Goal: Task Accomplishment & Management: Manage account settings

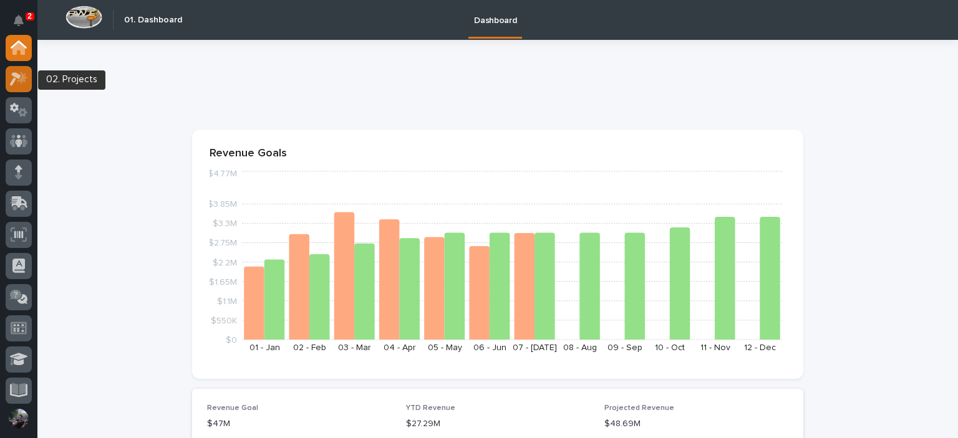
click at [8, 75] on div at bounding box center [19, 79] width 26 height 26
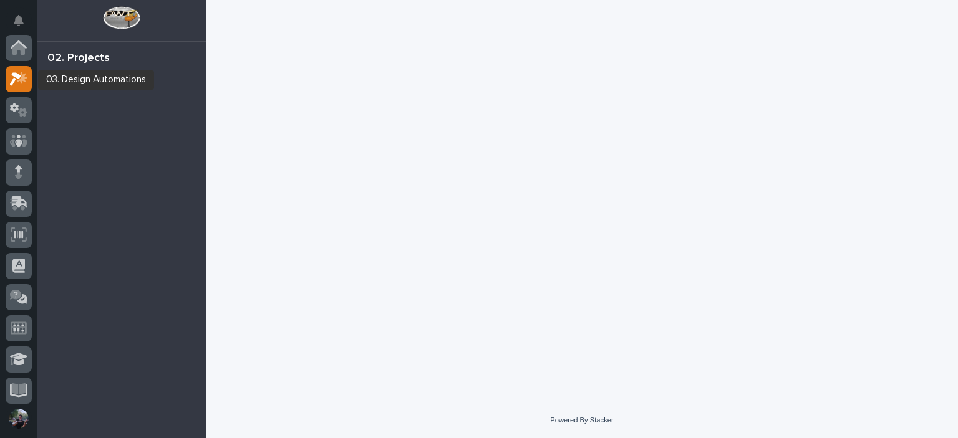
scroll to position [31, 0]
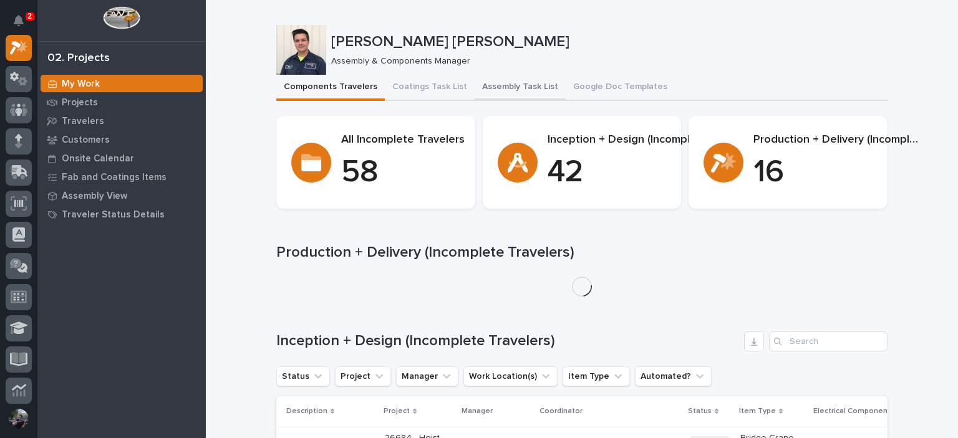
click at [517, 77] on button "Assembly Task List" at bounding box center [519, 88] width 91 height 26
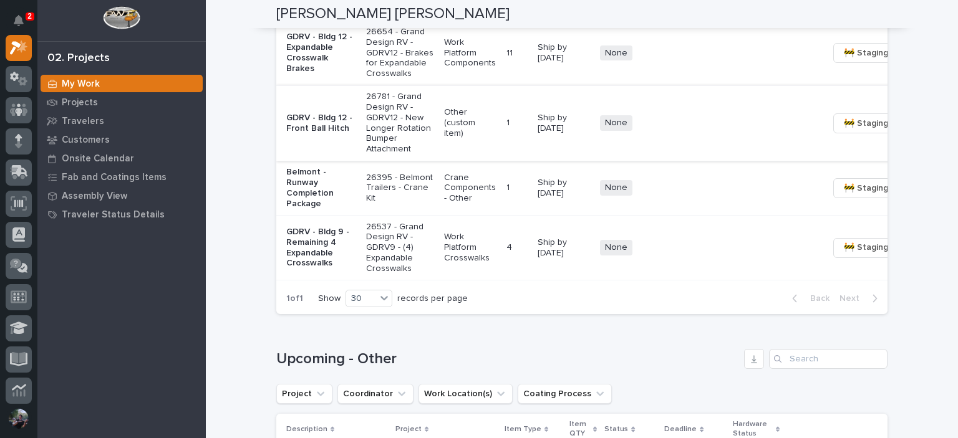
scroll to position [1579, 0]
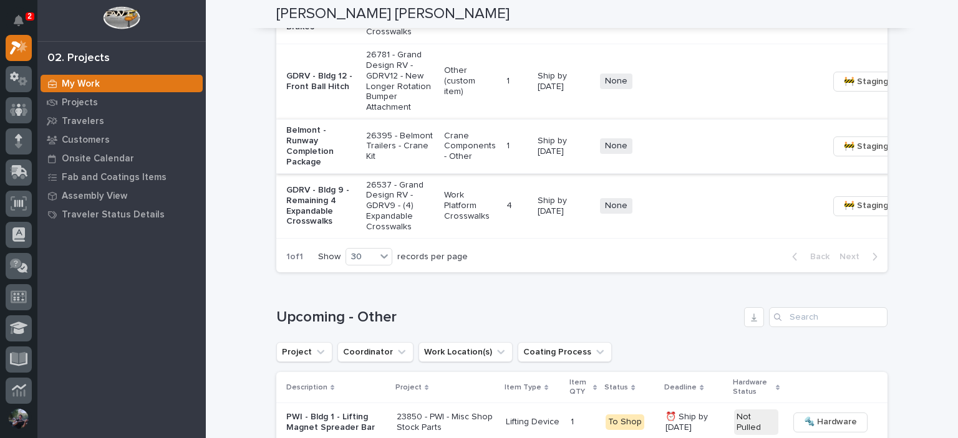
click at [843, 154] on span "🚧 Staging →" at bounding box center [869, 146] width 52 height 15
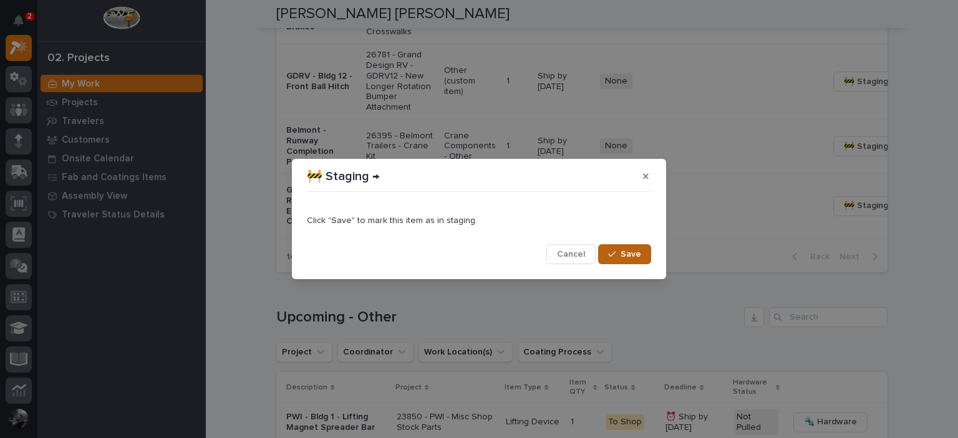
click at [630, 260] on button "Save" at bounding box center [624, 254] width 53 height 20
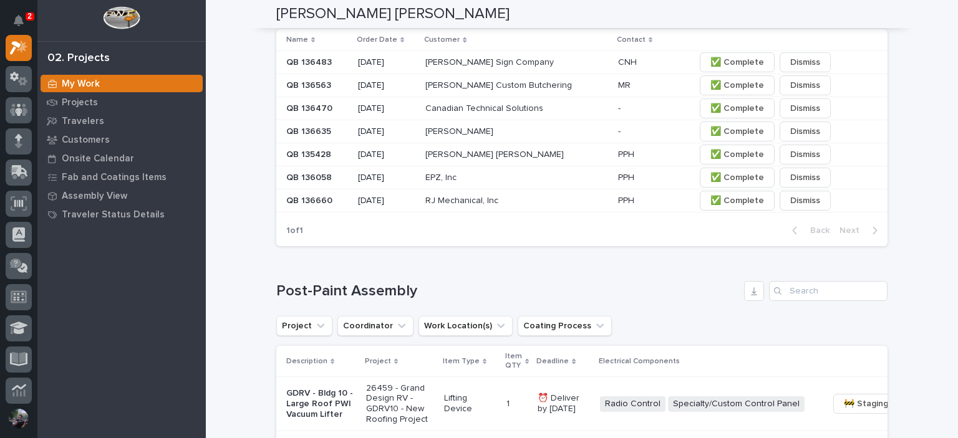
scroll to position [956, 0]
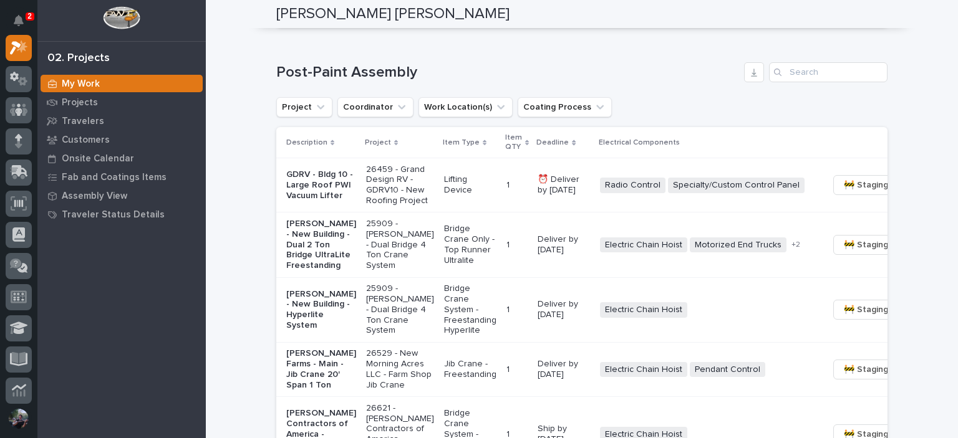
click at [644, 115] on div "Project Coordinator Work Location(s) Coating Process" at bounding box center [581, 107] width 611 height 20
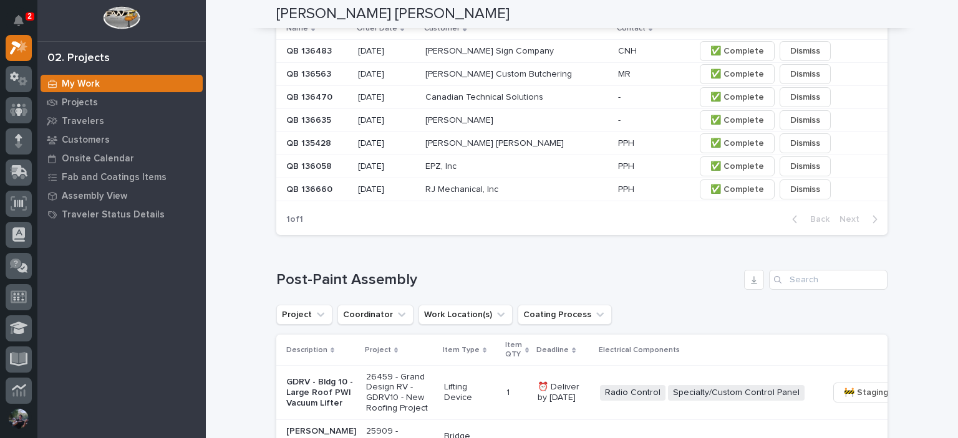
scroll to position [540, 0]
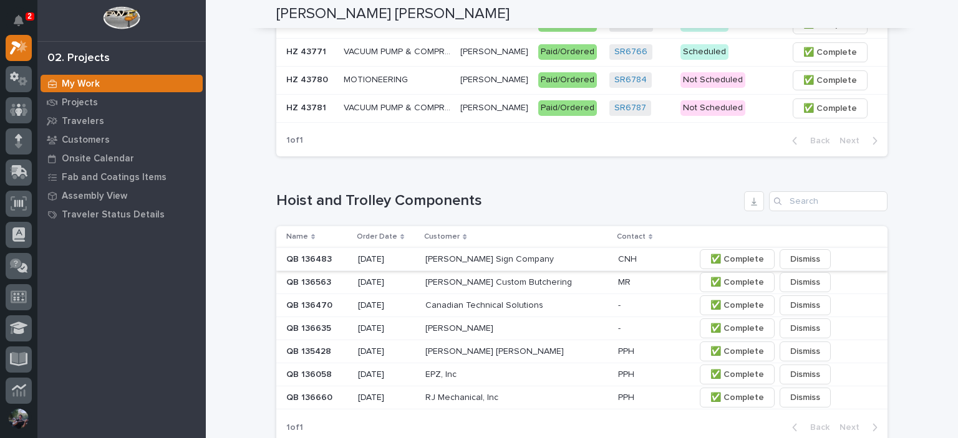
click at [753, 269] on button "✅ Complete" at bounding box center [736, 259] width 75 height 20
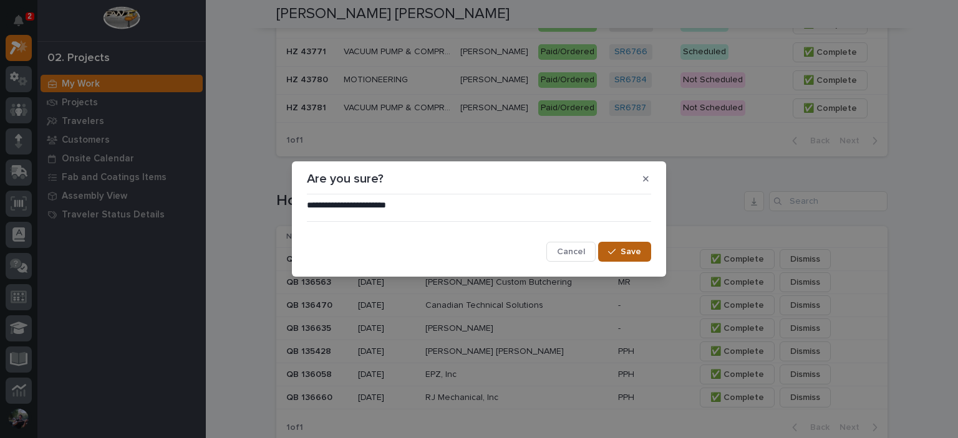
click at [636, 255] on span "Save" at bounding box center [630, 251] width 21 height 11
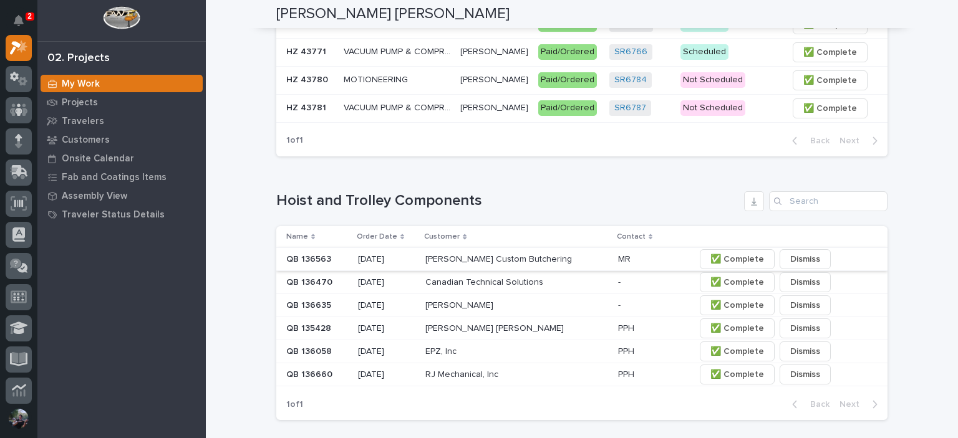
click at [710, 267] on span "✅ Complete" at bounding box center [737, 259] width 54 height 15
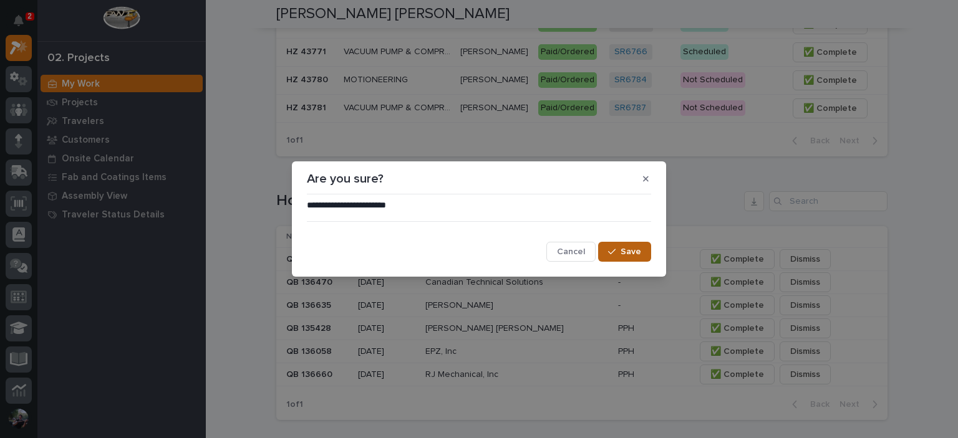
click at [631, 259] on button "Save" at bounding box center [624, 252] width 53 height 20
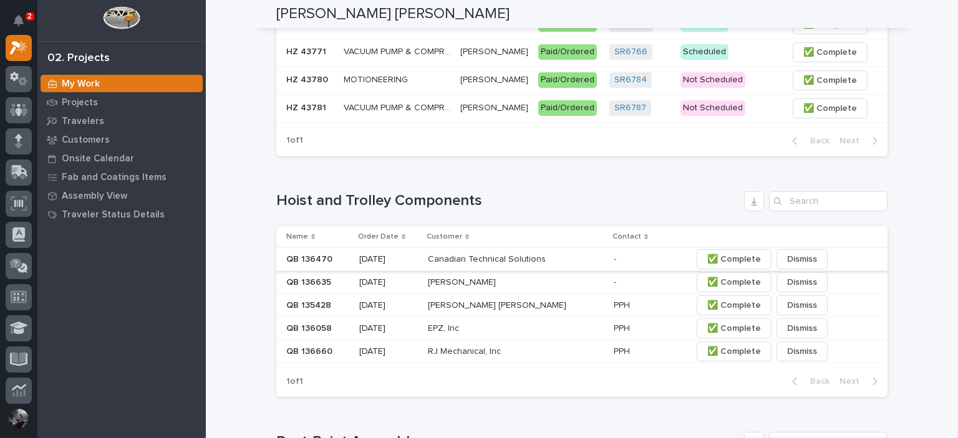
click at [718, 267] on span "✅ Complete" at bounding box center [734, 259] width 54 height 15
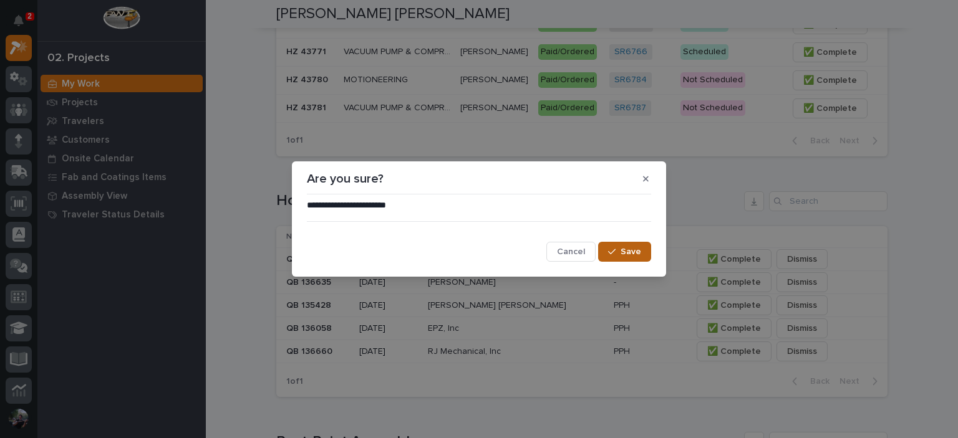
click at [620, 255] on div "button" at bounding box center [614, 251] width 12 height 9
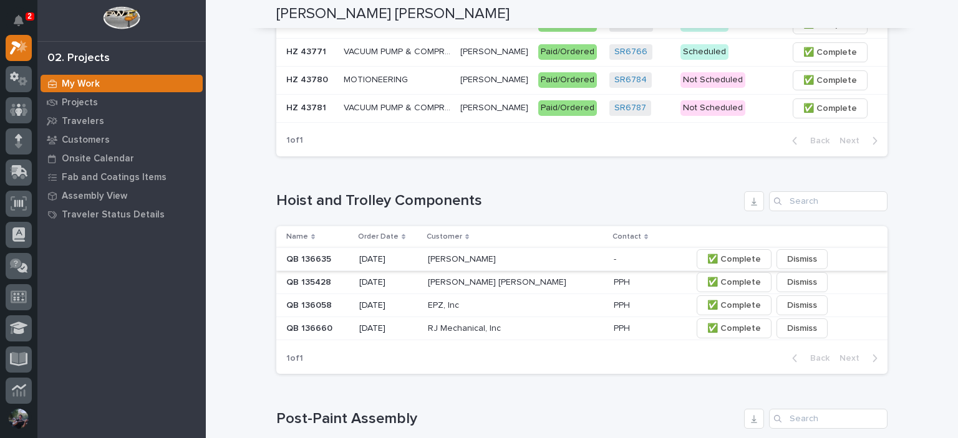
click at [707, 267] on span "✅ Complete" at bounding box center [734, 259] width 54 height 15
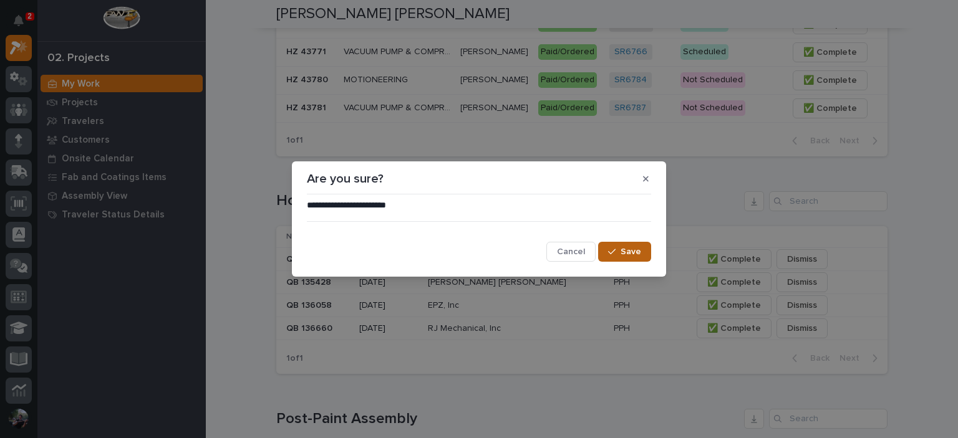
click at [620, 254] on div "button" at bounding box center [614, 251] width 12 height 9
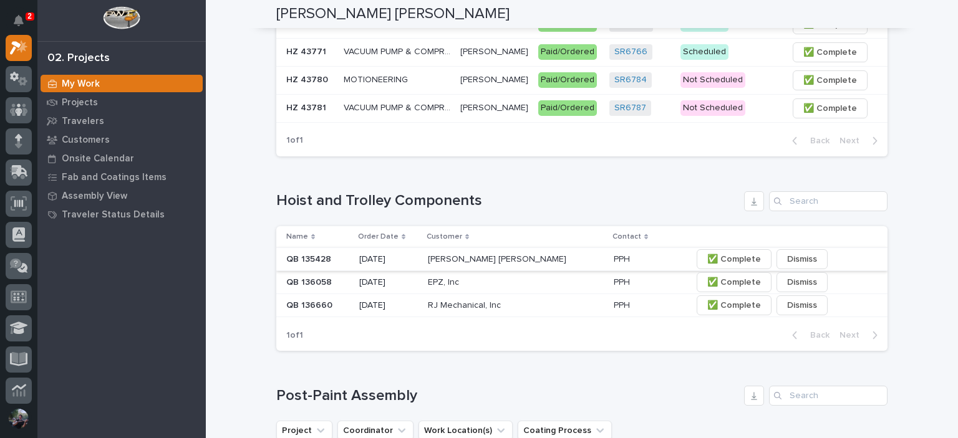
click at [707, 267] on span "✅ Complete" at bounding box center [734, 259] width 54 height 15
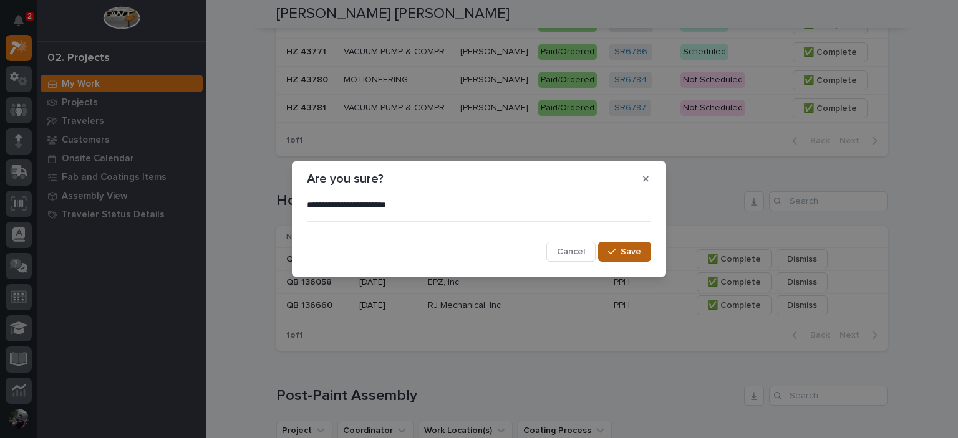
click at [623, 261] on button "Save" at bounding box center [624, 252] width 53 height 20
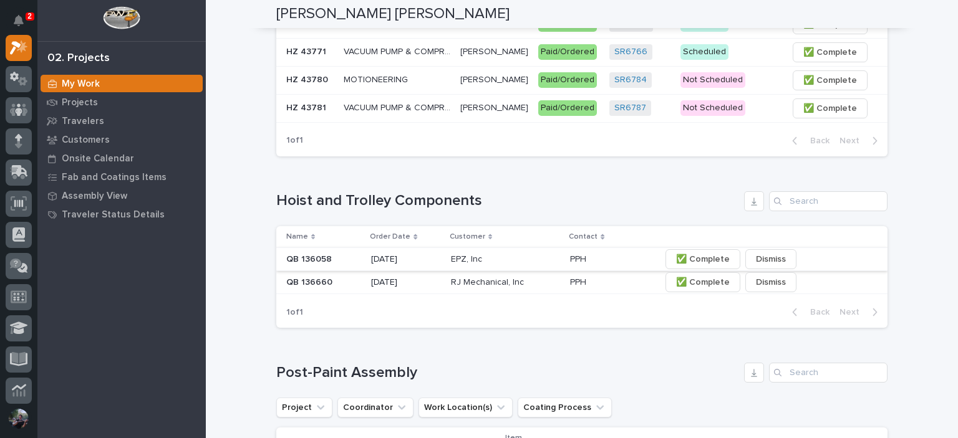
click at [694, 265] on span "✅ Complete" at bounding box center [703, 259] width 54 height 15
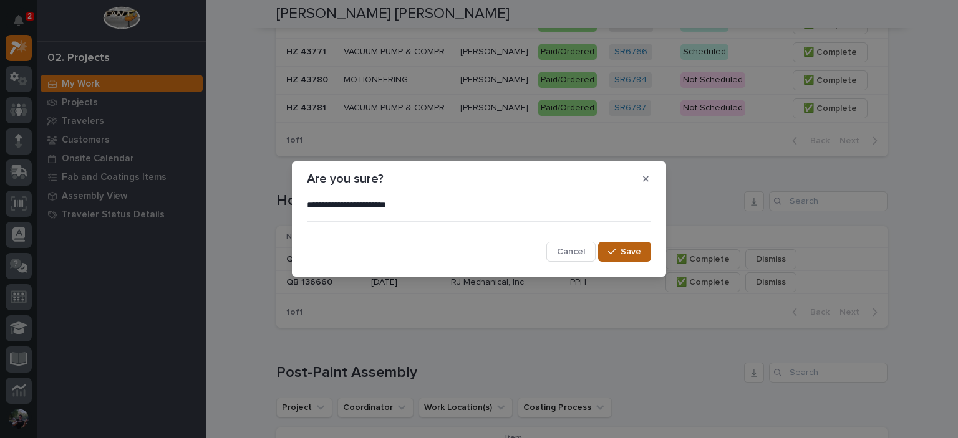
click at [626, 251] on span "Save" at bounding box center [630, 251] width 21 height 11
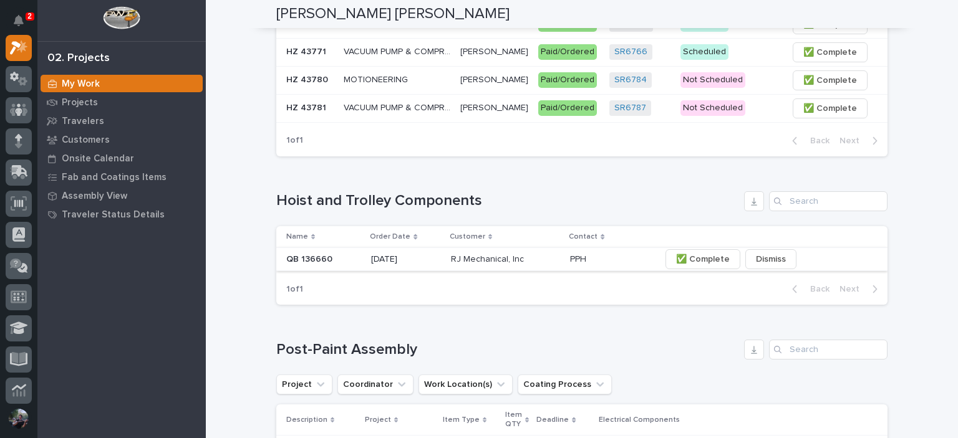
click at [693, 265] on span "✅ Complete" at bounding box center [703, 259] width 54 height 15
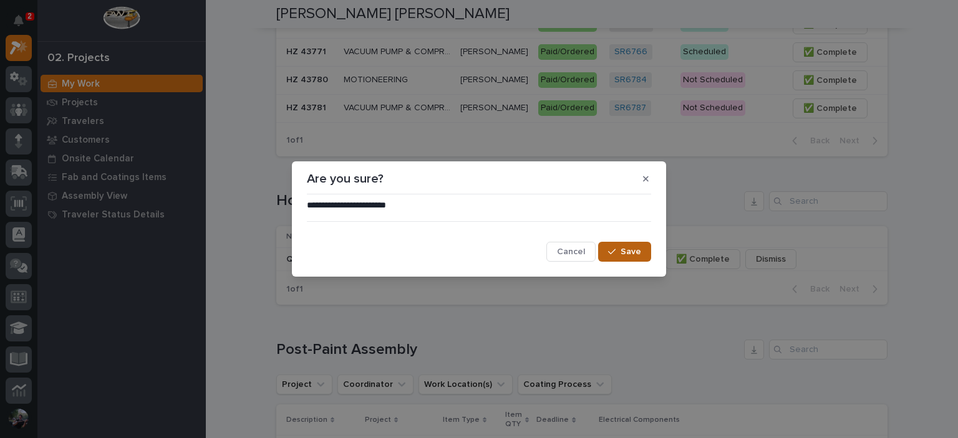
click at [635, 253] on span "Save" at bounding box center [630, 251] width 21 height 11
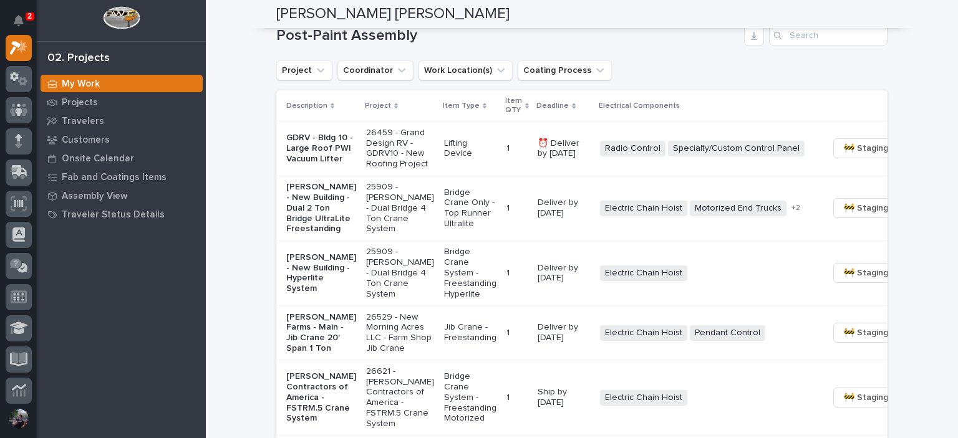
scroll to position [914, 0]
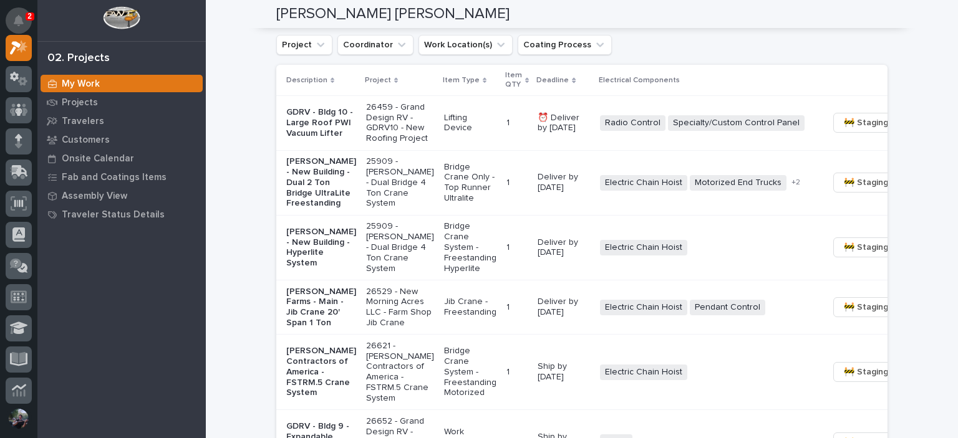
click at [17, 24] on icon "Notifications" at bounding box center [19, 20] width 10 height 11
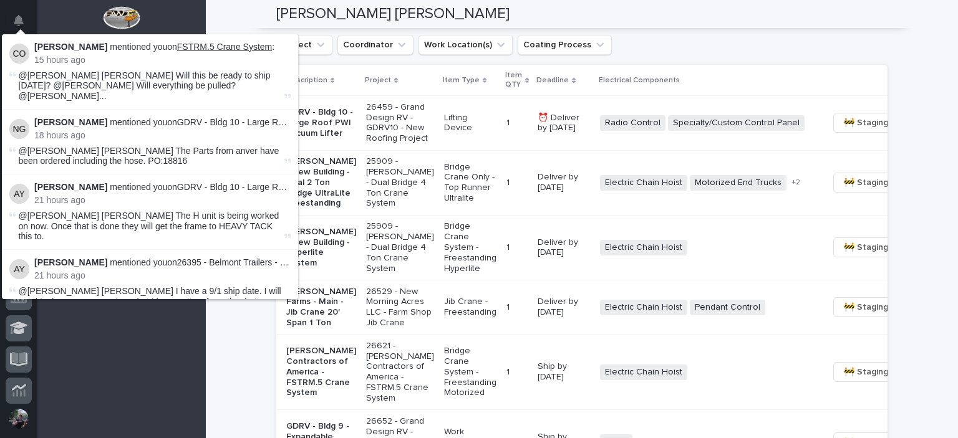
click at [222, 46] on link "FSTRM.5 Crane System" at bounding box center [224, 47] width 95 height 10
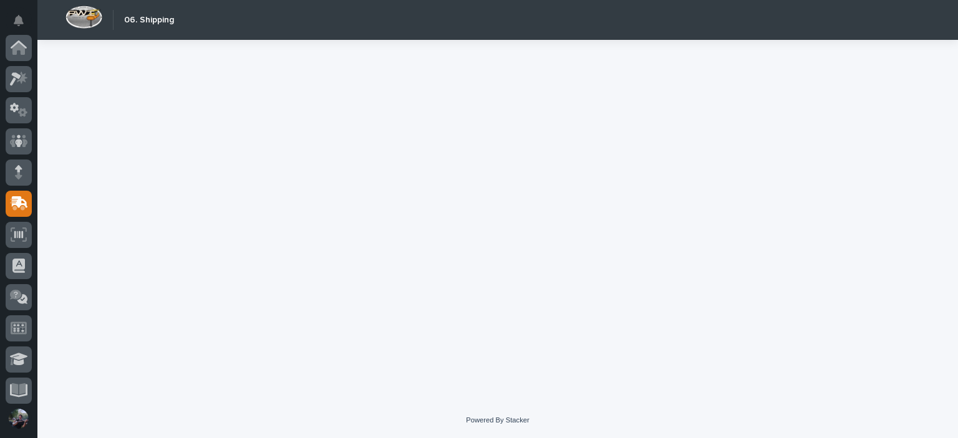
scroll to position [156, 0]
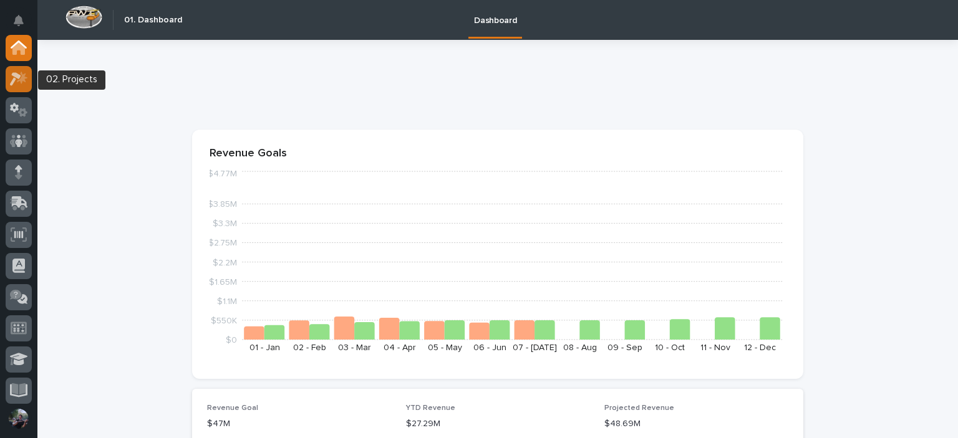
click at [13, 70] on div at bounding box center [19, 79] width 26 height 26
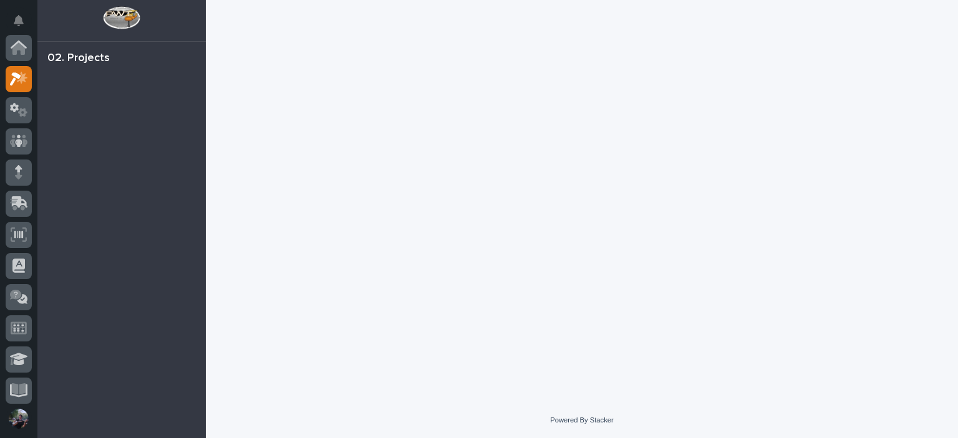
scroll to position [31, 0]
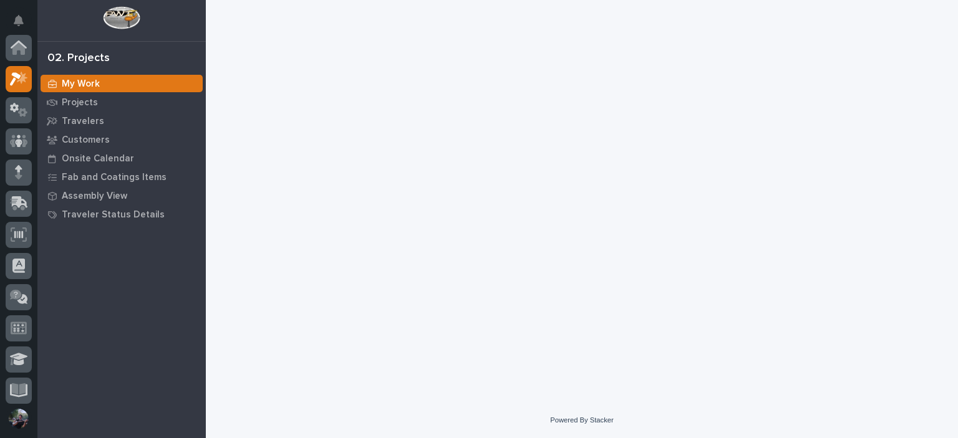
scroll to position [31, 0]
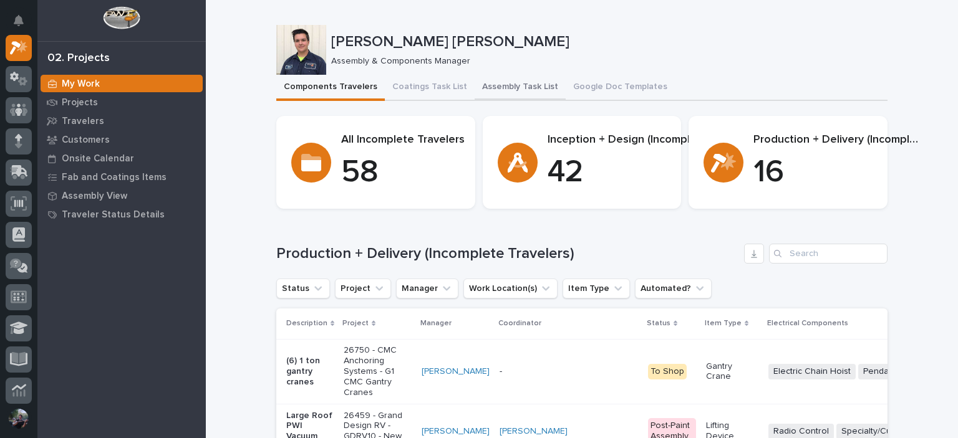
click at [506, 94] on button "Assembly Task List" at bounding box center [519, 88] width 91 height 26
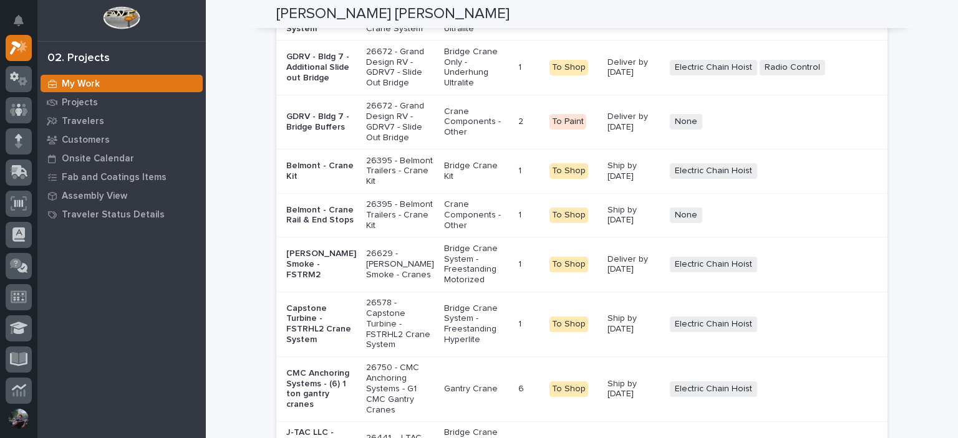
scroll to position [3366, 0]
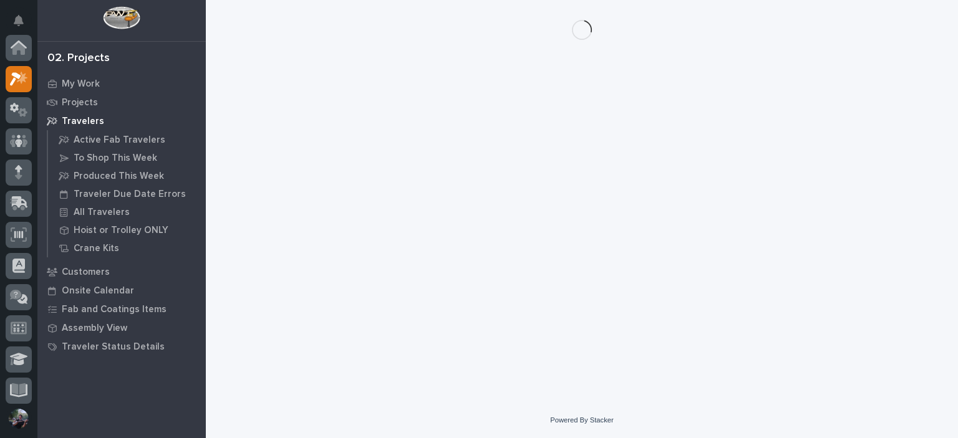
scroll to position [31, 0]
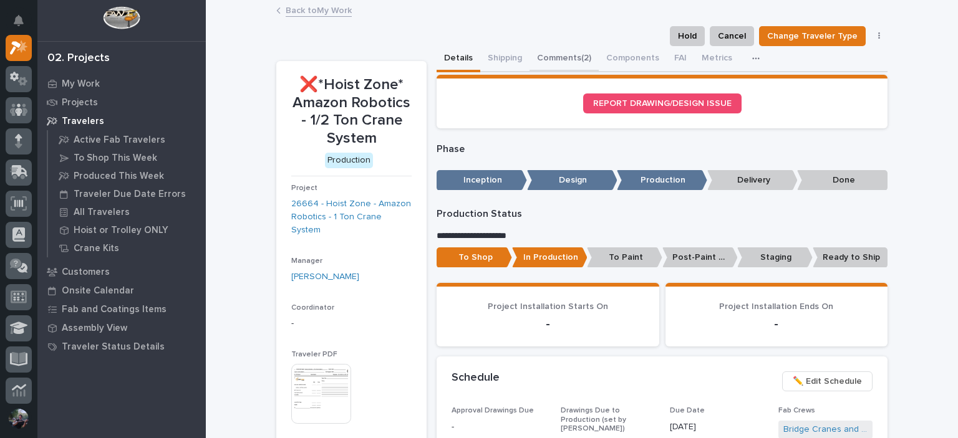
click at [549, 48] on button "Comments (2)" at bounding box center [563, 59] width 69 height 26
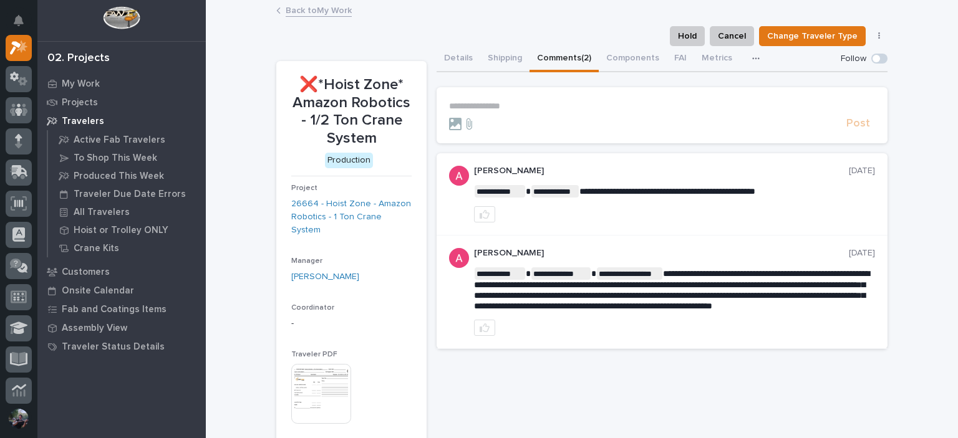
click at [496, 105] on p "**********" at bounding box center [662, 106] width 426 height 11
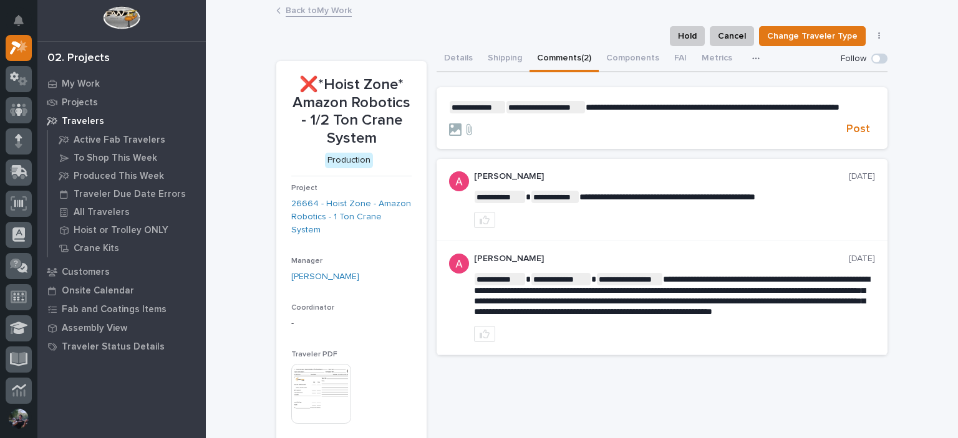
click at [585, 108] on span "**********" at bounding box center [712, 107] width 254 height 9
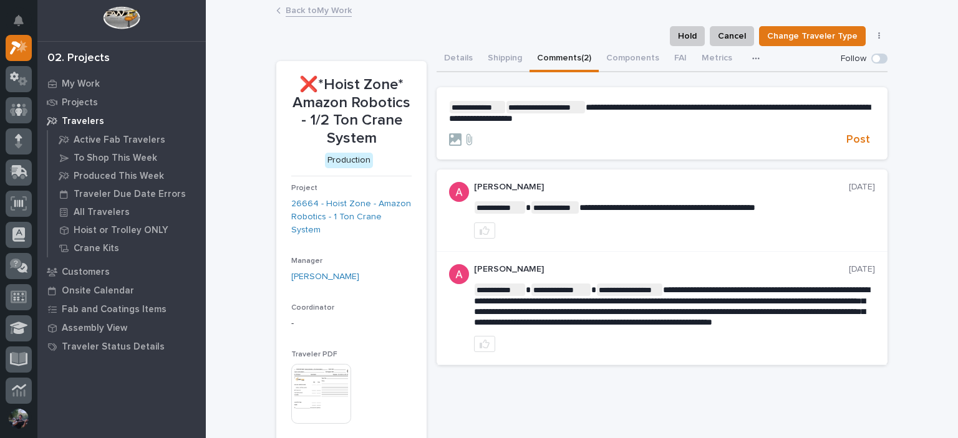
click at [656, 125] on form "**********" at bounding box center [662, 124] width 426 height 46
click at [644, 112] on p "**********" at bounding box center [662, 112] width 426 height 23
click at [632, 123] on p "**********" at bounding box center [662, 112] width 426 height 23
click at [851, 145] on span "Post" at bounding box center [858, 140] width 24 height 14
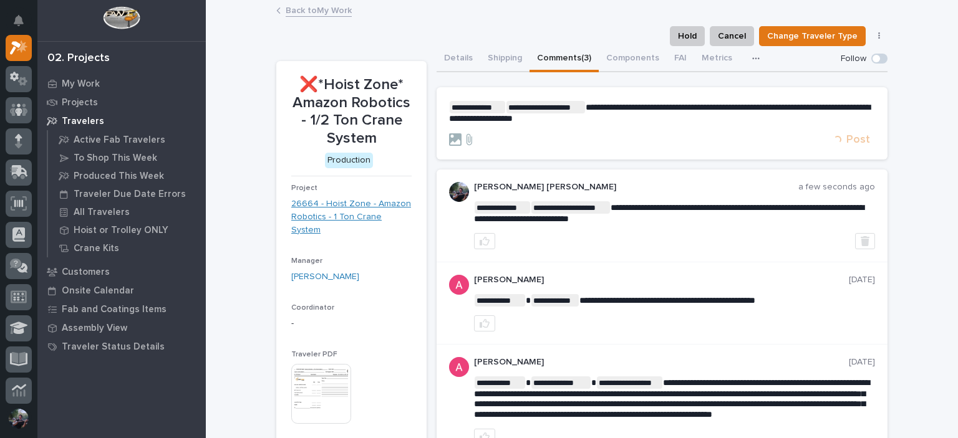
click at [327, 216] on link "26664 - Hoist Zone - Amazon Robotics - 1 Ton Crane System" at bounding box center [351, 217] width 120 height 39
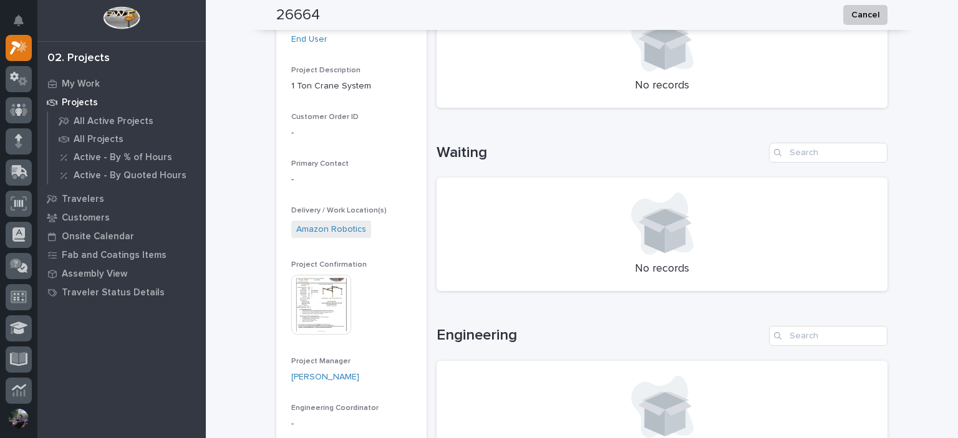
scroll to position [249, 0]
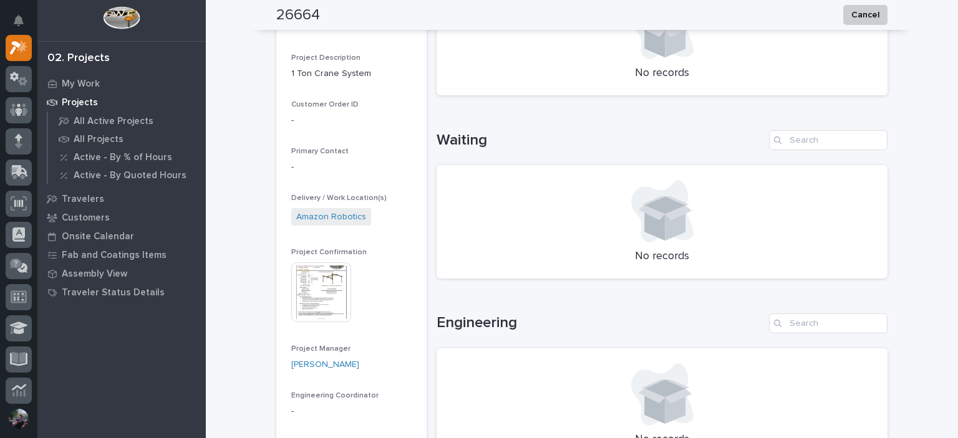
click at [330, 302] on img at bounding box center [321, 292] width 60 height 60
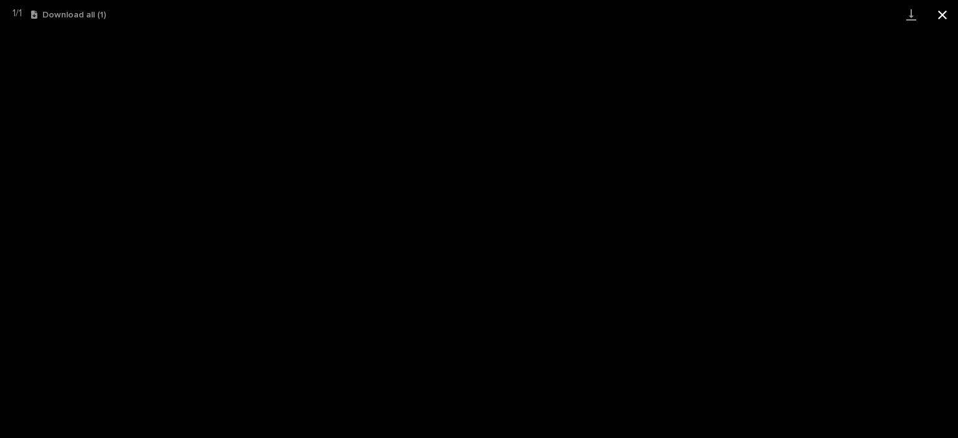
click at [951, 6] on button "Close gallery" at bounding box center [941, 14] width 31 height 29
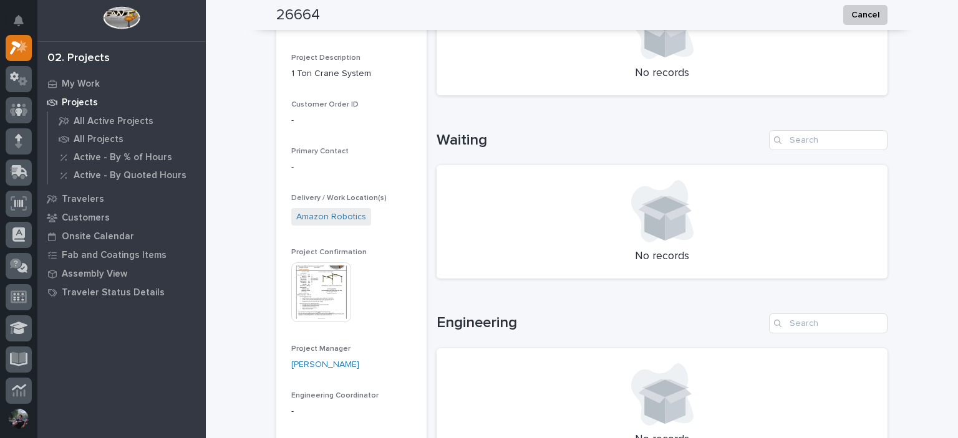
scroll to position [0, 0]
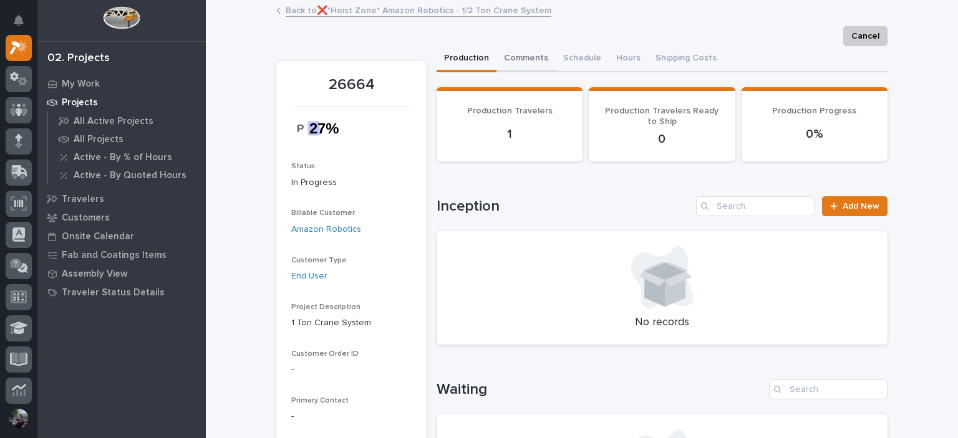
click at [526, 61] on button "Comments" at bounding box center [525, 59] width 59 height 26
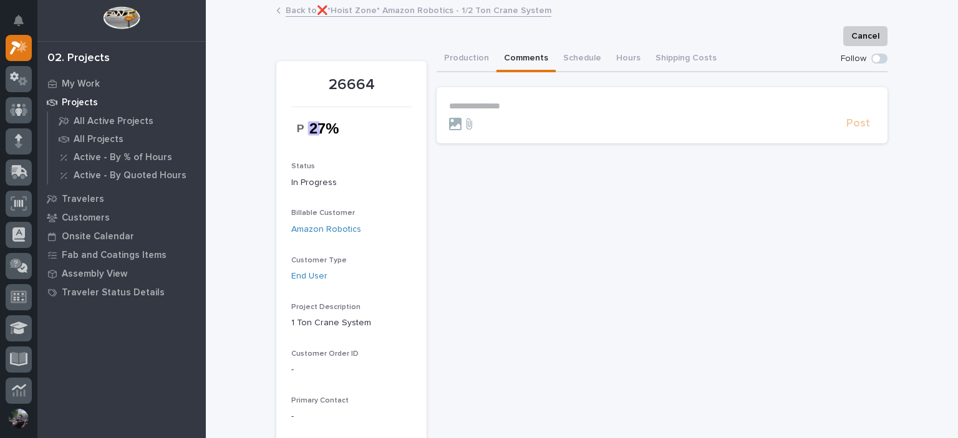
click at [330, 8] on link "Back to ❌*Hoist Zone* Amazon Robotics - 1/2 Ton Crane System" at bounding box center [419, 9] width 266 height 14
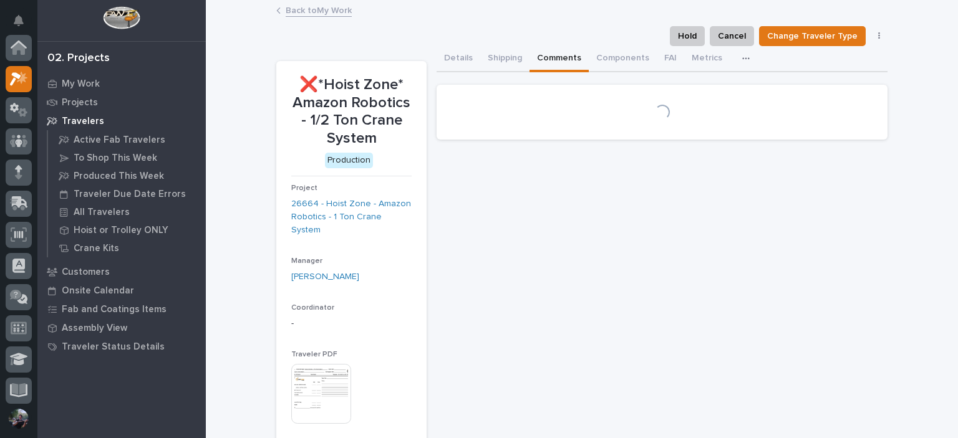
scroll to position [31, 0]
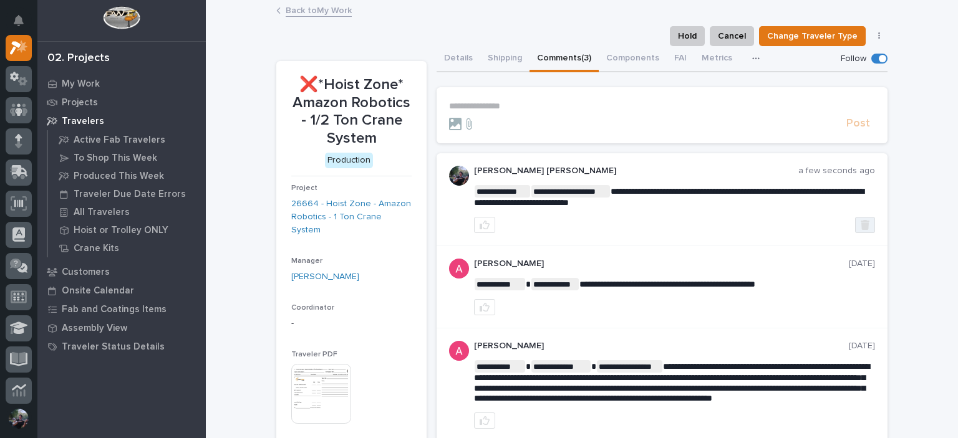
click at [860, 224] on icon "button" at bounding box center [864, 225] width 9 height 10
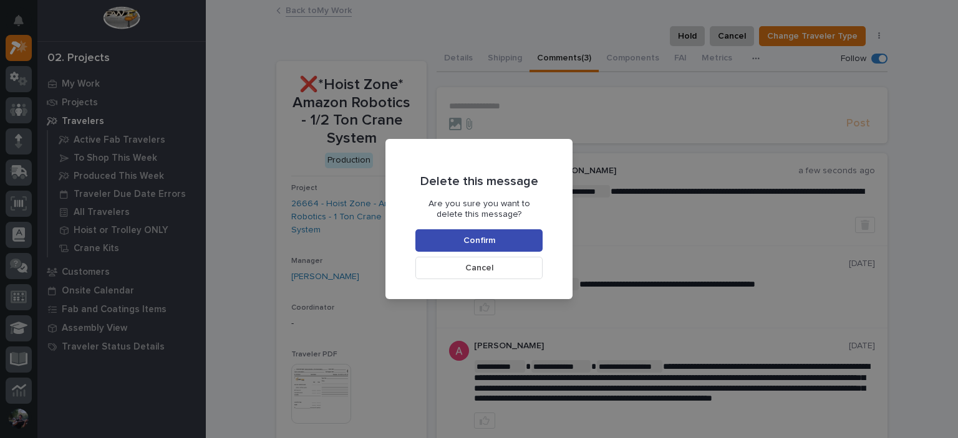
click at [492, 249] on button "Confirm" at bounding box center [478, 240] width 127 height 22
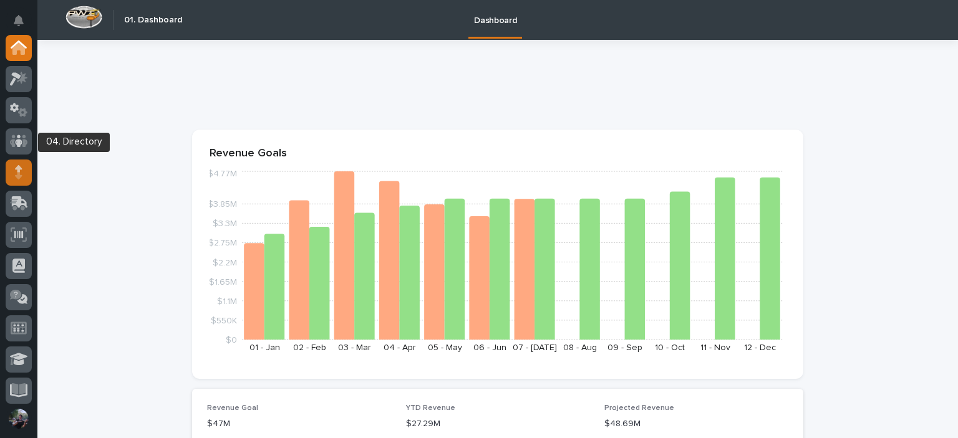
click at [16, 160] on div at bounding box center [19, 173] width 26 height 26
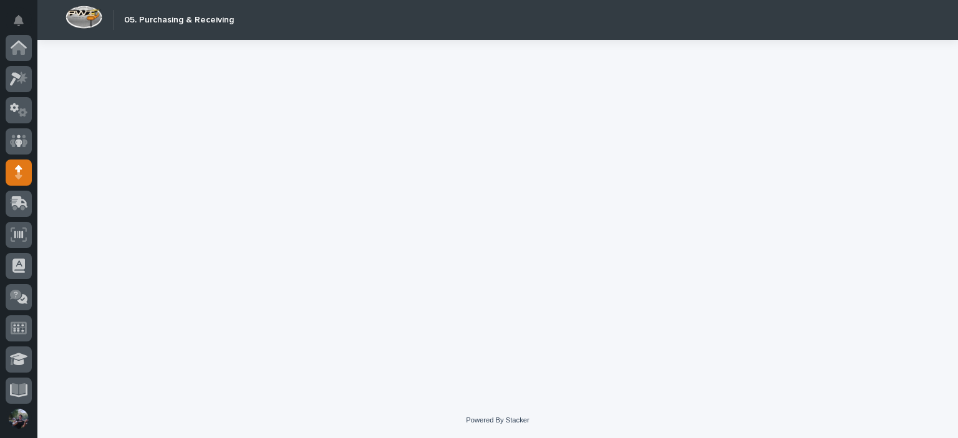
scroll to position [125, 0]
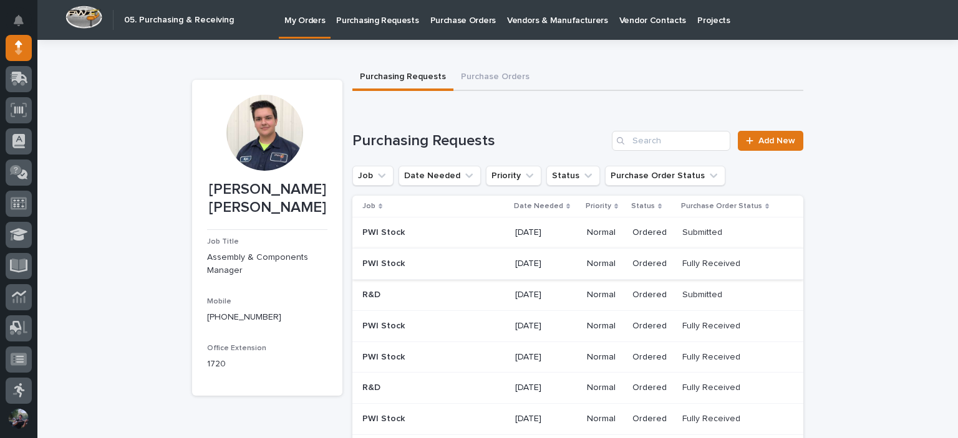
scroll to position [41, 0]
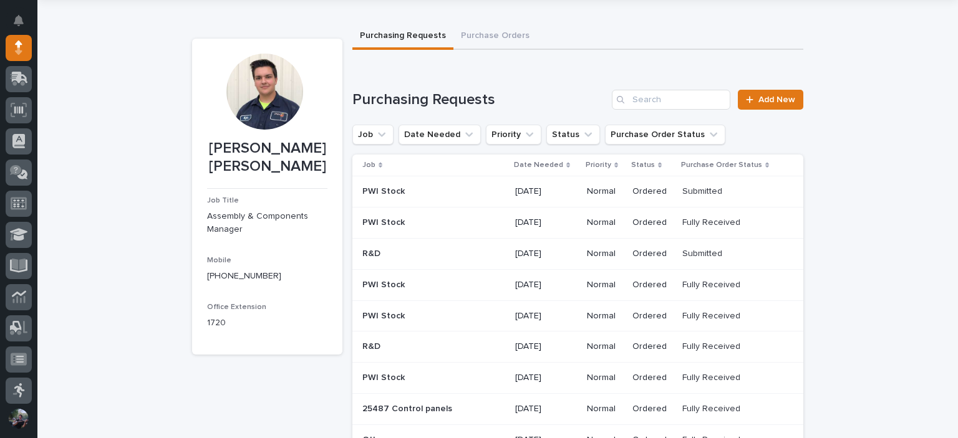
click at [400, 249] on p at bounding box center [424, 254] width 125 height 11
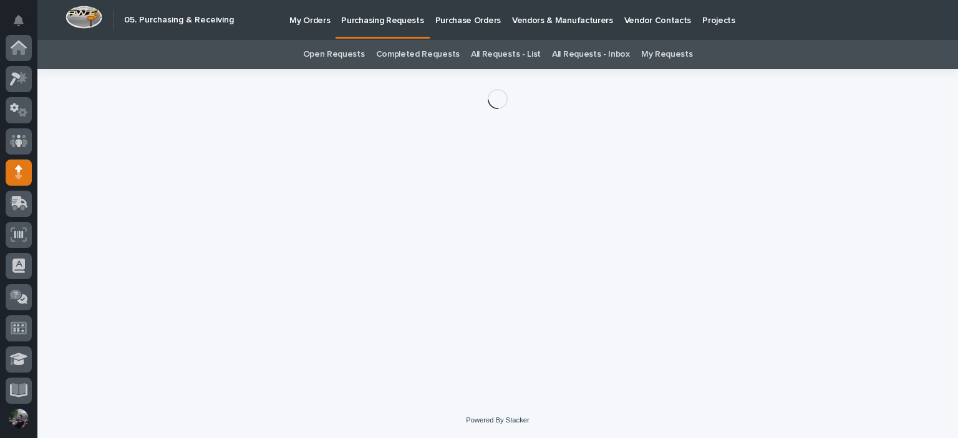
scroll to position [125, 0]
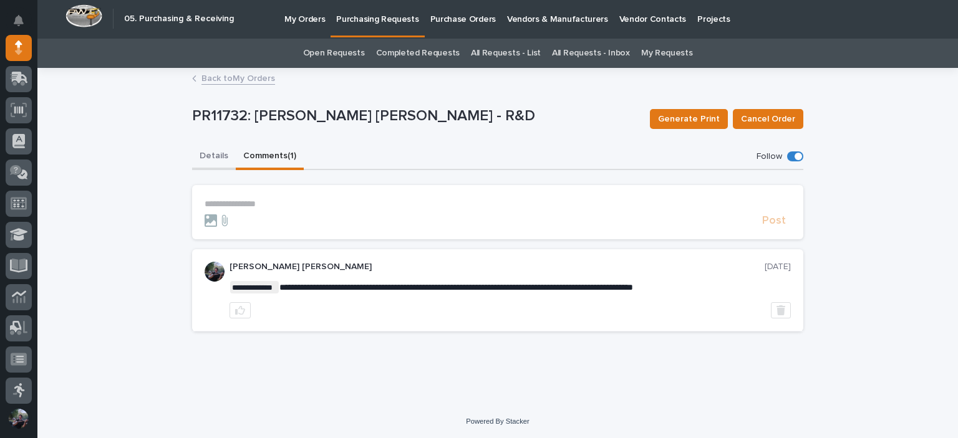
click at [218, 160] on button "Details" at bounding box center [214, 157] width 44 height 26
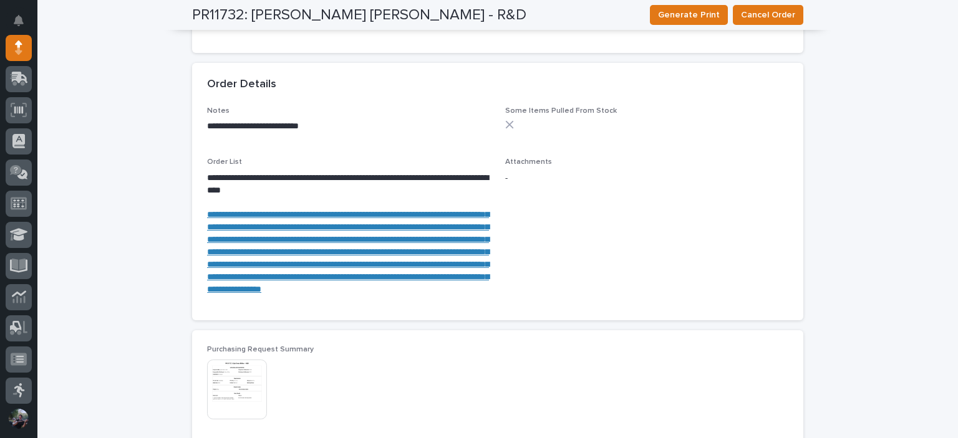
scroll to position [753, 0]
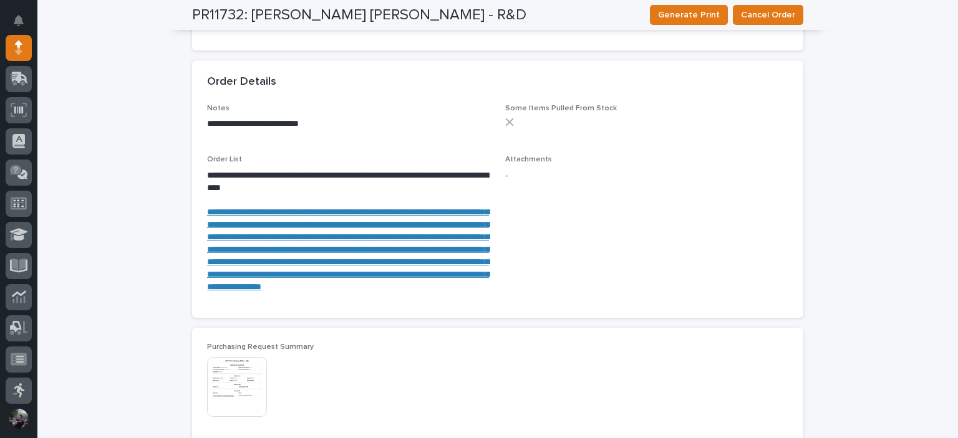
click at [260, 266] on link "**********" at bounding box center [348, 249] width 282 height 83
